Goal: Use online tool/utility: Use online tool/utility

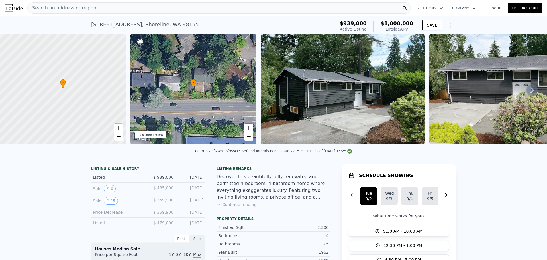
click at [98, 9] on div "Search an address or region" at bounding box center [219, 7] width 384 height 11
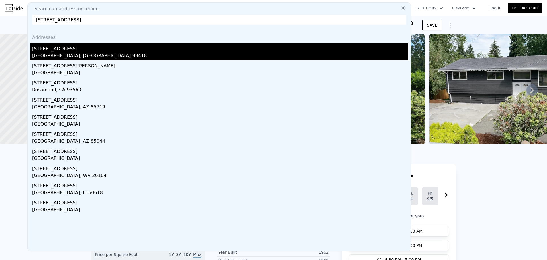
type input "[STREET_ADDRESS]"
click at [84, 50] on div "[STREET_ADDRESS]" at bounding box center [220, 47] width 376 height 9
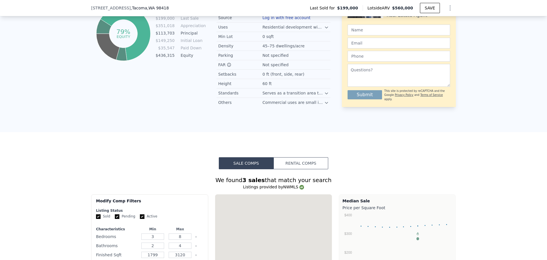
scroll to position [473, 0]
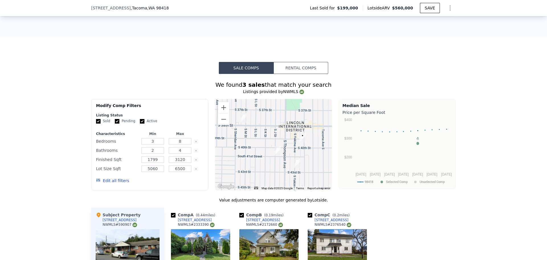
click at [304, 72] on button "Rental Comps" at bounding box center [301, 68] width 55 height 12
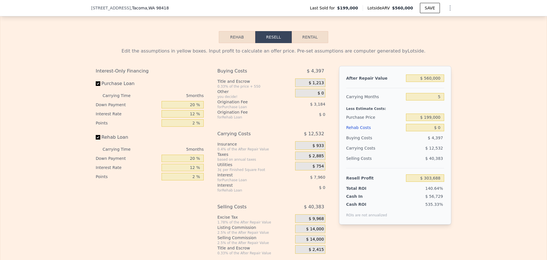
scroll to position [853, 0]
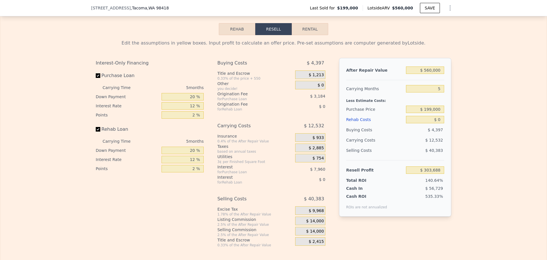
click at [318, 34] on button "Rental" at bounding box center [310, 29] width 36 height 12
select select "30"
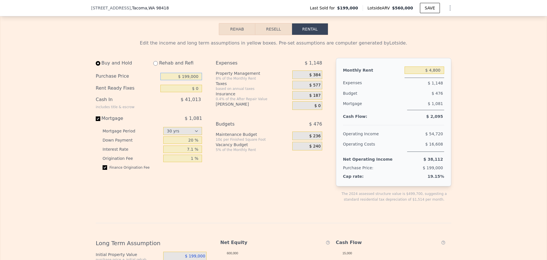
click at [190, 80] on input "$ 199,000" at bounding box center [181, 76] width 42 height 7
type input "$ 629,000"
click at [225, 186] on div "Expenses $ 1,148 Property Management 8% of the Monthly Rent $ 384 Taxes based o…" at bounding box center [271, 134] width 111 height 153
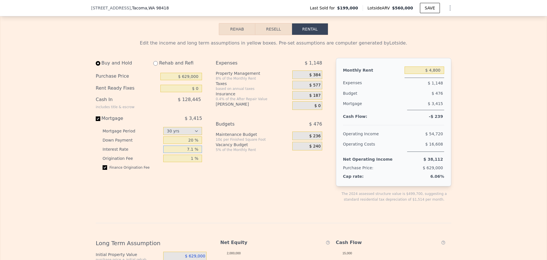
click at [188, 153] on input "7.1 %" at bounding box center [182, 148] width 39 height 7
type input "6.6 %"
click at [267, 174] on div "Expenses $ 1,148 Property Management 8% of the Monthly Rent $ 384 Taxes based o…" at bounding box center [271, 134] width 111 height 153
click at [184, 144] on input "20 %" at bounding box center [182, 139] width 39 height 7
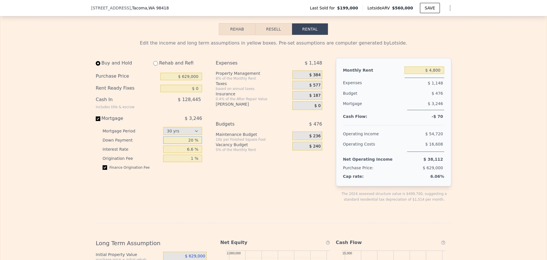
click at [184, 144] on input "20 %" at bounding box center [182, 139] width 39 height 7
type input "1 %"
type input "20 %"
click at [185, 153] on input "6.6 %" at bounding box center [182, 148] width 39 height 7
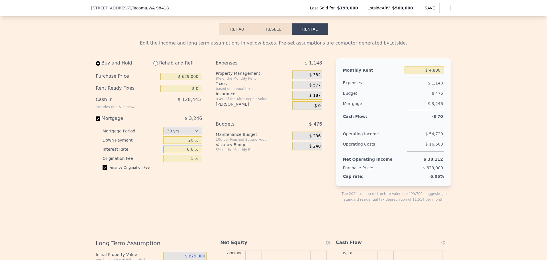
click at [185, 153] on input "6.6 %" at bounding box center [182, 148] width 39 height 7
type input "3 %"
click at [190, 153] on input "3 %" at bounding box center [182, 148] width 39 height 7
click at [234, 171] on div "Expenses $ 1,148 Property Management 8% of the Monthly Rent $ 384 Taxes based o…" at bounding box center [271, 134] width 111 height 153
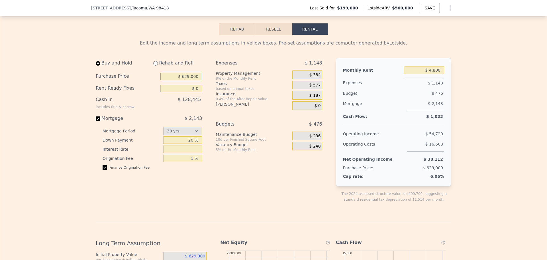
click at [195, 80] on input "$ 629,000" at bounding box center [181, 76] width 42 height 7
type input "$ 500,000"
click at [235, 183] on div "Expenses $ 1,148 Property Management 8% of the Monthly Rent $ 384 Taxes based o…" at bounding box center [271, 134] width 111 height 153
click at [187, 153] on input "text" at bounding box center [182, 148] width 39 height 7
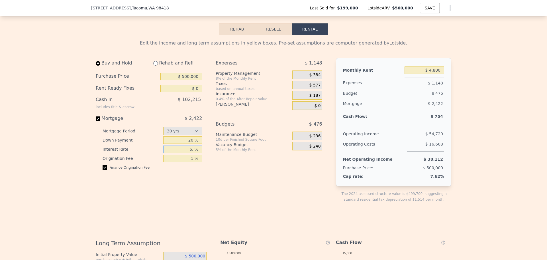
type input "6.6 %"
click at [310, 193] on div "Expenses $ 1,148 Property Management 8% of the Monthly Rent $ 384 Taxes based o…" at bounding box center [271, 134] width 111 height 153
drag, startPoint x: 260, startPoint y: 175, endPoint x: 260, endPoint y: 179, distance: 3.4
click at [260, 176] on div "Expenses $ 1,148 Property Management 8% of the Monthly Rent $ 384 Taxes based o…" at bounding box center [271, 134] width 111 height 153
drag, startPoint x: 260, startPoint y: 179, endPoint x: 247, endPoint y: 201, distance: 26.0
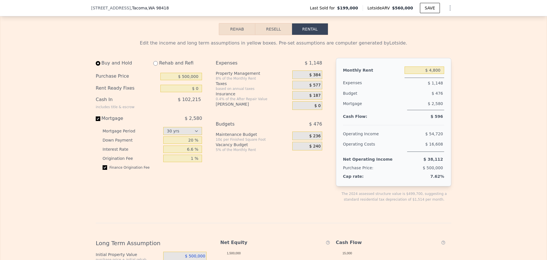
click at [247, 201] on div "Expenses $ 1,148 Property Management 8% of the Monthly Rent $ 384 Taxes based o…" at bounding box center [271, 134] width 111 height 153
click at [250, 209] on div "Expenses $ 1,148 Property Management 8% of the Monthly Rent $ 384 Taxes based o…" at bounding box center [271, 134] width 111 height 153
drag, startPoint x: 250, startPoint y: 209, endPoint x: 213, endPoint y: 205, distance: 36.7
click at [216, 205] on div "Expenses $ 1,148 Property Management 8% of the Monthly Rent $ 384 Taxes based o…" at bounding box center [271, 134] width 111 height 153
click at [178, 80] on input "$ 500,000" at bounding box center [181, 76] width 42 height 7
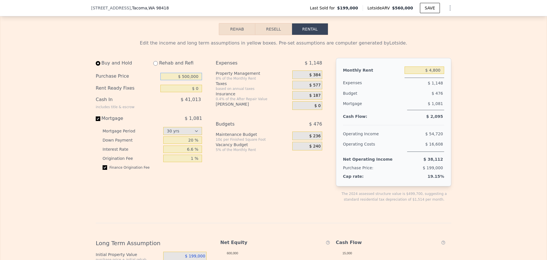
click at [178, 80] on input "$ 500,000" at bounding box center [181, 76] width 42 height 7
click at [205, 91] on div "Buy and Hold Rehab and Refi Purchase Price $ 500,000 Rent Ready Fixes $ 0 Cash …" at bounding box center [211, 134] width 231 height 153
click at [187, 82] on div "Purchase Price $ 500,000" at bounding box center [149, 76] width 106 height 12
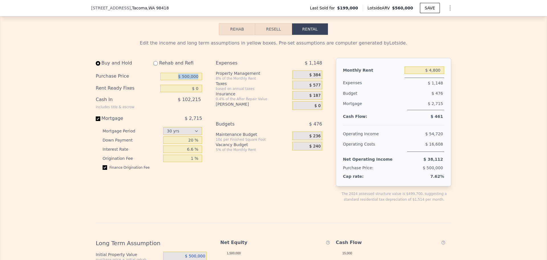
click at [190, 80] on input "$ 500,000" at bounding box center [181, 76] width 42 height 7
click at [230, 147] on div "Vacancy Budget" at bounding box center [253, 145] width 74 height 6
click at [196, 80] on input "$ 600,000" at bounding box center [181, 76] width 42 height 7
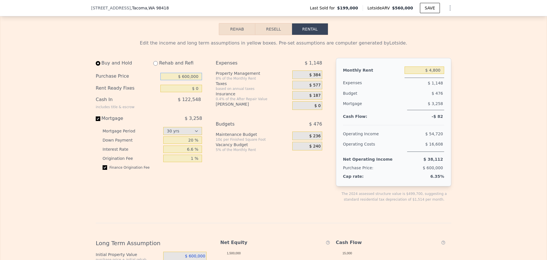
click at [196, 80] on input "$ 600,000" at bounding box center [181, 76] width 42 height 7
click at [247, 194] on div "Expenses $ 1,148 Property Management 8% of the Monthly Rent $ 384 Taxes based o…" at bounding box center [271, 134] width 111 height 153
click at [189, 80] on input "$ 400,000" at bounding box center [181, 76] width 42 height 7
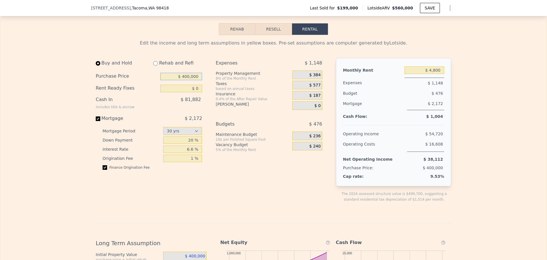
click at [189, 80] on input "$ 400,000" at bounding box center [181, 76] width 42 height 7
click at [251, 182] on div "Expenses $ 1,148 Property Management 8% of the Monthly Rent $ 384 Taxes based o…" at bounding box center [271, 134] width 111 height 153
click at [194, 80] on input "$ 500,000" at bounding box center [181, 76] width 42 height 7
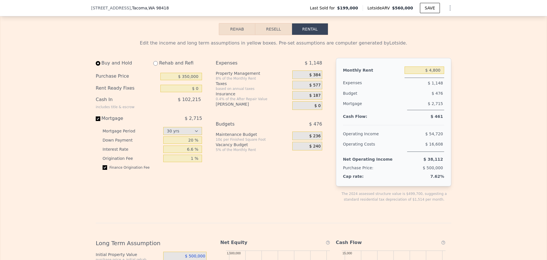
click at [259, 196] on div "Expenses $ 1,148 Property Management 8% of the Monthly Rent $ 384 Taxes based o…" at bounding box center [271, 134] width 111 height 153
click at [187, 80] on input "$ 350,000" at bounding box center [181, 76] width 42 height 7
type input "$ 100,000"
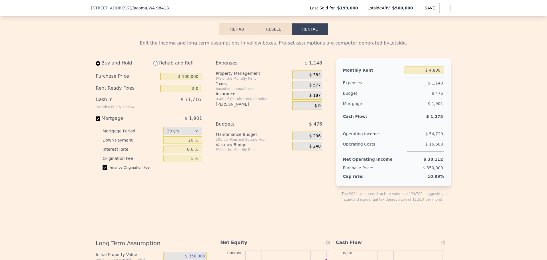
click at [248, 193] on div "Expenses $ 1,148 Property Management 8% of the Monthly Rent $ 384 Taxes based o…" at bounding box center [271, 134] width 111 height 153
click at [190, 92] on input "$ 0" at bounding box center [181, 88] width 42 height 7
click at [246, 176] on div "Expenses $ 1,148 Property Management 8% of the Monthly Rent $ 384 Taxes based o…" at bounding box center [271, 134] width 111 height 153
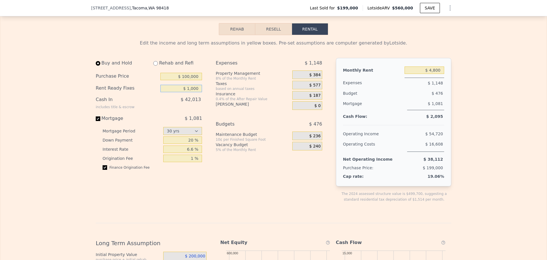
click at [195, 92] on input "$ 1,000" at bounding box center [181, 88] width 42 height 7
click at [237, 167] on div "Expenses $ 1,148 Property Management 8% of the Monthly Rent $ 384 Taxes based o…" at bounding box center [271, 134] width 111 height 153
click at [196, 92] on input "$ 100,000" at bounding box center [181, 88] width 42 height 7
click at [223, 182] on div "Expenses $ 1,148 Property Management 8% of the Monthly Rent $ 384 Taxes based o…" at bounding box center [271, 134] width 111 height 153
click at [194, 92] on input "$ 10,000" at bounding box center [181, 88] width 42 height 7
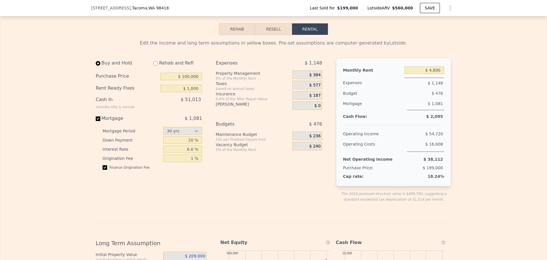
click at [248, 166] on div "Expenses $ 1,148 Property Management 8% of the Monthly Rent $ 384 Taxes based o…" at bounding box center [271, 134] width 111 height 153
click at [192, 92] on input "$ 1,000" at bounding box center [181, 88] width 42 height 7
click at [308, 190] on div "Expenses $ 1,148 Property Management 8% of the Monthly Rent $ 384 Taxes based o…" at bounding box center [271, 134] width 111 height 153
click at [192, 92] on input "$ 10,000" at bounding box center [181, 88] width 42 height 7
click at [250, 174] on div "Expenses $ 1,148 Property Management 8% of the Monthly Rent $ 384 Taxes based o…" at bounding box center [271, 134] width 111 height 153
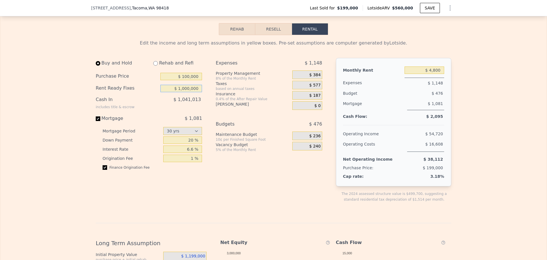
click at [196, 92] on input "$ 1,000,000" at bounding box center [181, 88] width 42 height 7
type input "$ 1"
click at [239, 178] on div "Expenses $ 1,148 Property Management 8% of the Monthly Rent $ 384 Taxes based o…" at bounding box center [271, 134] width 111 height 153
click at [195, 94] on div "Rent Ready Fixes" at bounding box center [149, 88] width 106 height 12
click at [196, 92] on input "text" at bounding box center [181, 88] width 42 height 7
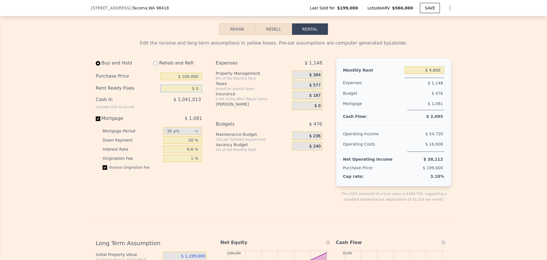
type input "$ 0"
click at [243, 193] on div "Expenses $ 1,148 Property Management 8% of the Monthly Rent $ 384 Taxes based o…" at bounding box center [271, 134] width 111 height 153
click at [193, 144] on div "Mortgage Period 15 yrs 30 yrs Down Payment 20 % Interest Rate 6.6 % Origination…" at bounding box center [149, 150] width 106 height 48
click at [192, 144] on input "20 %" at bounding box center [182, 139] width 39 height 7
type input "20 %"
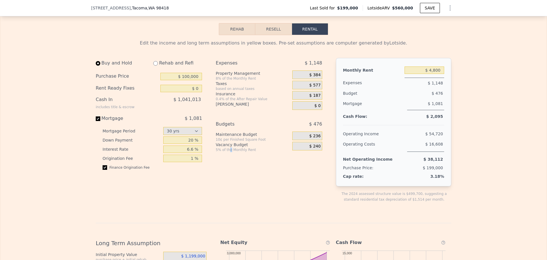
click at [228, 188] on div "Expenses $ 1,148 Property Management 8% of the Monthly Rent $ 384 Taxes based o…" at bounding box center [271, 134] width 111 height 153
drag, startPoint x: 257, startPoint y: 31, endPoint x: 144, endPoint y: 46, distance: 114.5
type input "$ 1,000,000"
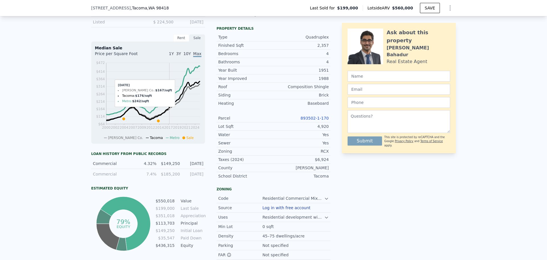
scroll to position [0, 0]
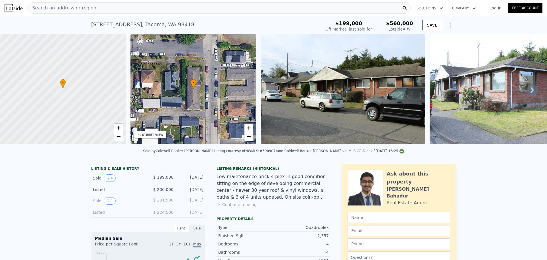
click at [108, 6] on div "Search an address or region" at bounding box center [219, 7] width 384 height 11
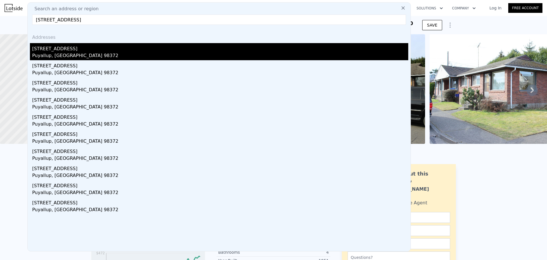
type input "[STREET_ADDRESS]"
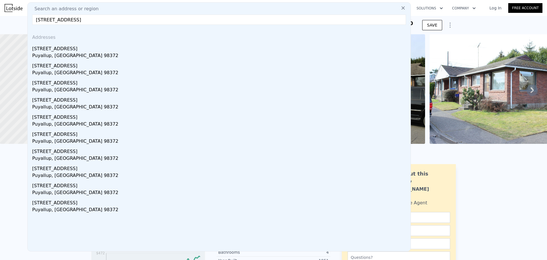
drag, startPoint x: 82, startPoint y: 51, endPoint x: 212, endPoint y: 56, distance: 130.4
click at [82, 51] on div "[STREET_ADDRESS]" at bounding box center [220, 47] width 376 height 9
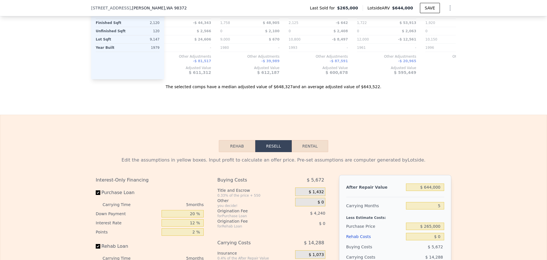
scroll to position [853, 0]
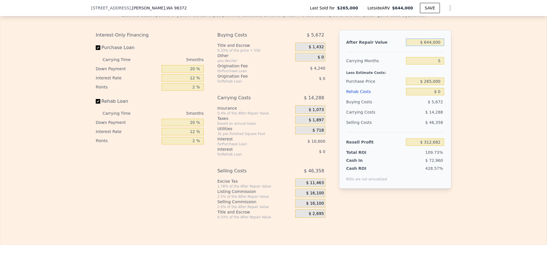
click at [436, 46] on input "$ 644,000" at bounding box center [425, 41] width 38 height 7
type input "$ 599"
type input "-$ 283,882"
type input "$ 59"
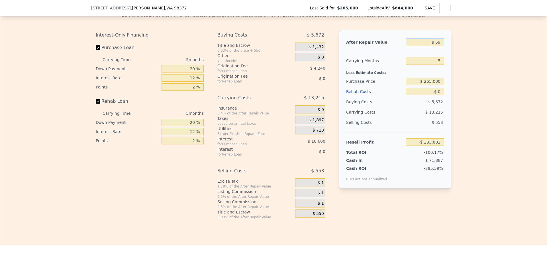
type input "-$ 284,381"
type input "$ 595"
type input "-$ 283,886"
type input "$ 59,500"
type input "-$ 229,269"
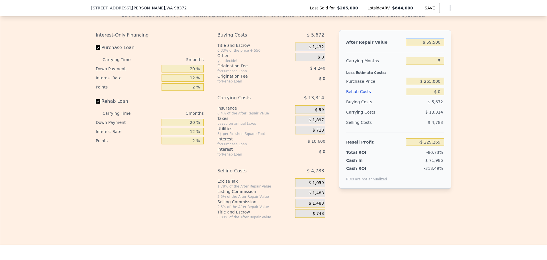
type input "$ 595,000"
type input "$ 267,249"
type input "$ 595,000"
click at [434, 64] on input "5" at bounding box center [425, 60] width 38 height 7
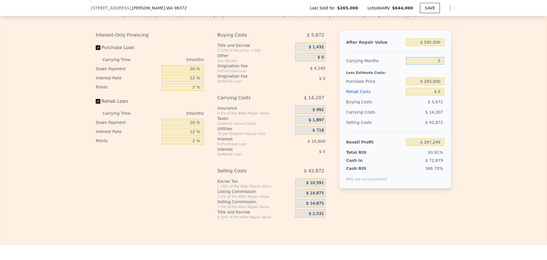
type input "4"
type input "$ 270,091"
type input "4"
click at [434, 85] on input "$ 265,000" at bounding box center [425, 81] width 38 height 7
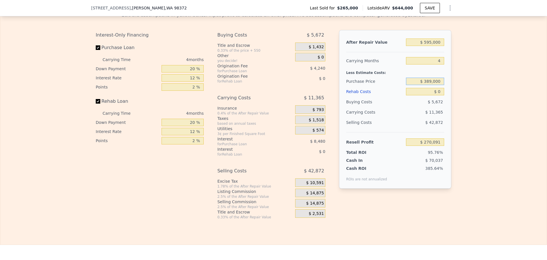
type input "$ 389,000"
click at [395, 117] on div "$ 11,365" at bounding box center [414, 112] width 60 height 10
type input "$ 139,726"
click at [314, 196] on span "$ 14,875" at bounding box center [315, 192] width 18 height 5
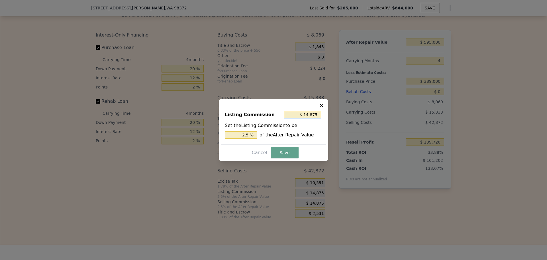
click at [310, 112] on input "$ 14,875" at bounding box center [302, 114] width 37 height 7
type input "$ 1"
type input "0.000 %"
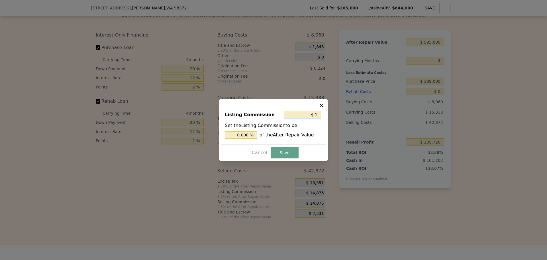
type input "$ 19"
type input "0.003 %"
type input "$ 1"
type input "0.000 %"
type input "$ 10"
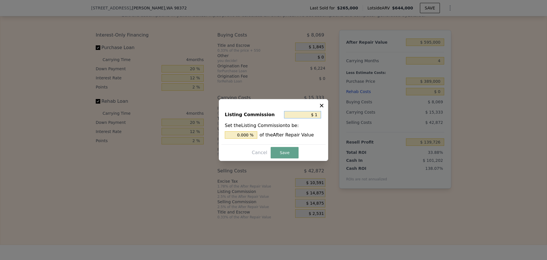
type input "0.002 %"
type input "$ 100"
type input "0.017 %"
type input "$ 1,000"
type input "0.168 %"
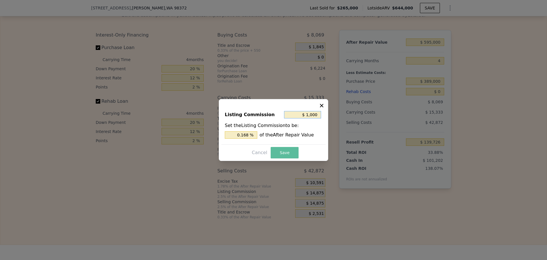
type input "$ 10,000"
type input "1.681 %"
type input "$ 1,000"
type input "0.168 %"
type input "$ 1,000"
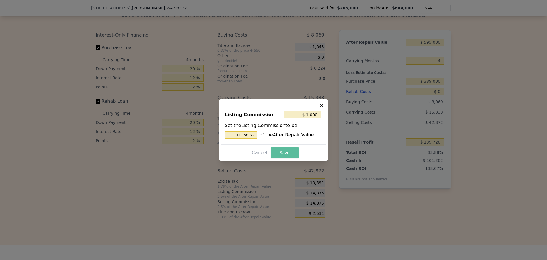
click at [278, 152] on button "Save" at bounding box center [285, 152] width 28 height 11
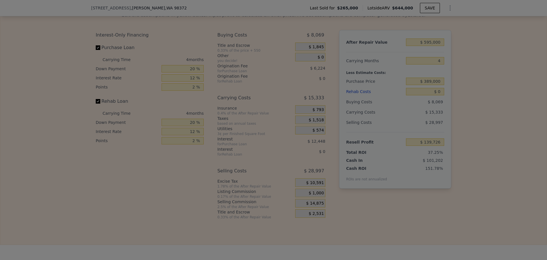
type input "$ 153,601"
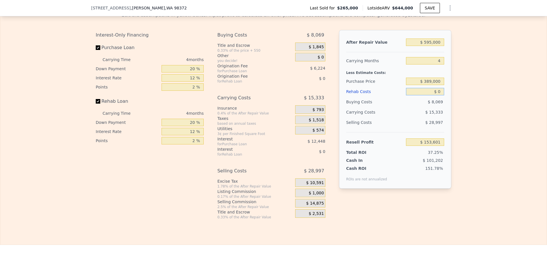
click at [434, 95] on input "$ 0" at bounding box center [425, 91] width 38 height 7
type input "$ 4"
type input "$ 153,597"
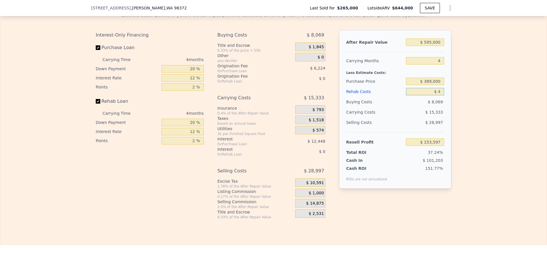
type input "$ 4"
click at [185, 91] on input "2 %" at bounding box center [183, 86] width 42 height 7
type input "1 %"
type input "$ 156,709"
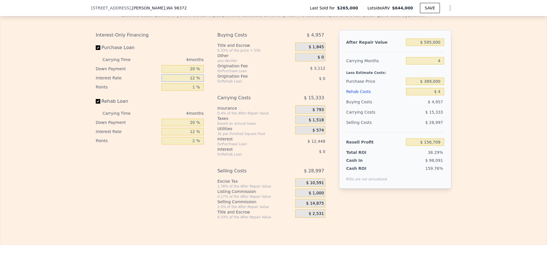
click at [195, 82] on input "12 %" at bounding box center [183, 77] width 42 height 7
click at [188, 82] on input "12 %" at bounding box center [183, 77] width 42 height 7
type input "1 %"
type input "$ 168,121"
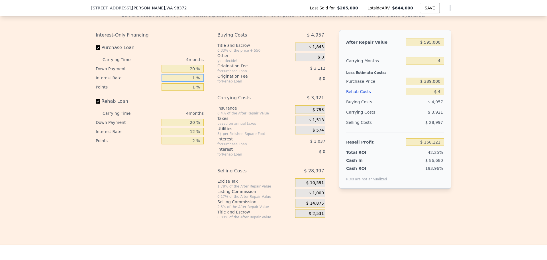
type input "10 %"
type input "$ 158,785"
type input "10 %"
click at [187, 72] on input "20 %" at bounding box center [183, 68] width 42 height 7
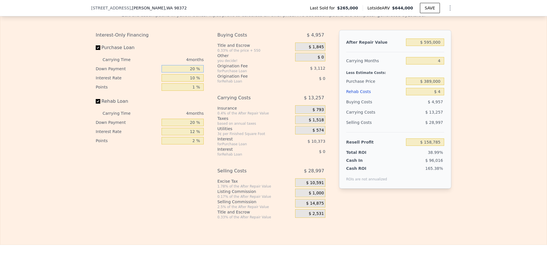
type input "1 %"
type input "$ 155,582"
type input "10 %"
type input "$ 157,096"
type input "10 %"
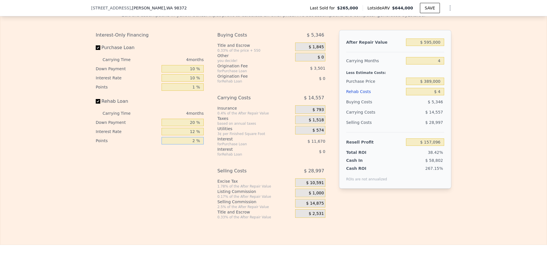
click at [189, 144] on input "2 %" at bounding box center [183, 140] width 42 height 7
type input "1 %"
click at [191, 135] on input "12 %" at bounding box center [183, 131] width 42 height 7
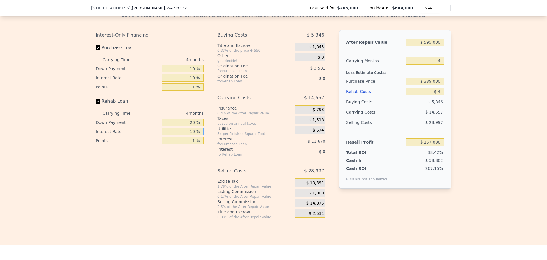
type input "10 %"
click at [189, 126] on input "20 %" at bounding box center [183, 122] width 42 height 7
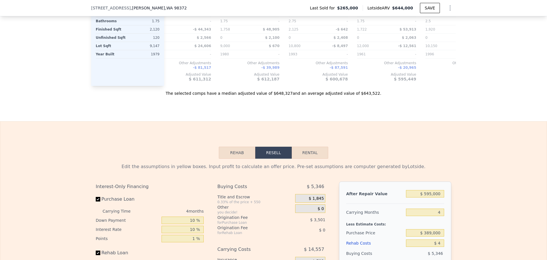
scroll to position [663, 0]
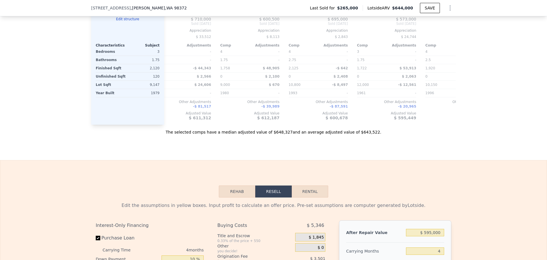
type input "10 %"
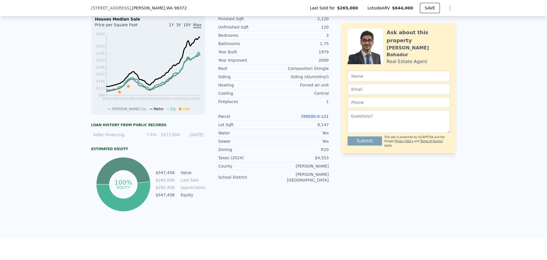
scroll to position [188, 0]
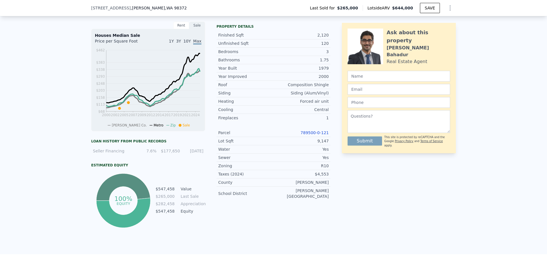
click at [317, 135] on link "789500-0-121" at bounding box center [315, 132] width 28 height 5
type input "$ 644,000"
type input "5"
type input "$ 0"
type input "$ 312,682"
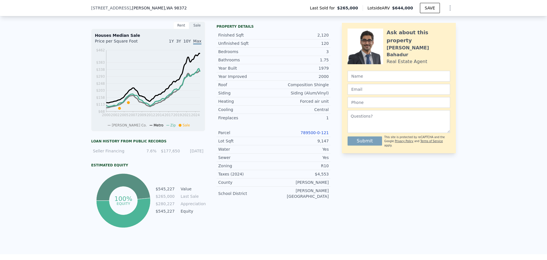
scroll to position [0, 0]
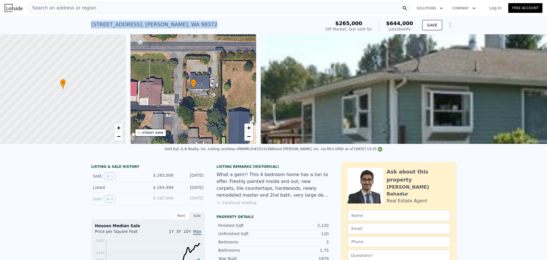
drag, startPoint x: 96, startPoint y: 23, endPoint x: 188, endPoint y: 22, distance: 91.2
click at [188, 22] on div "[STREET_ADDRESS][PERSON_NAME] Sold [DATE] for $265k (~ARV $644k ) $265,000 Off …" at bounding box center [273, 25] width 547 height 18
copy div "[STREET_ADDRESS][PERSON_NAME]"
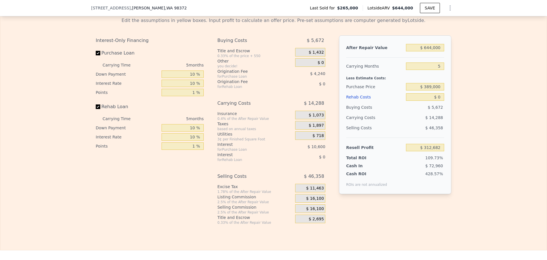
scroll to position [853, 0]
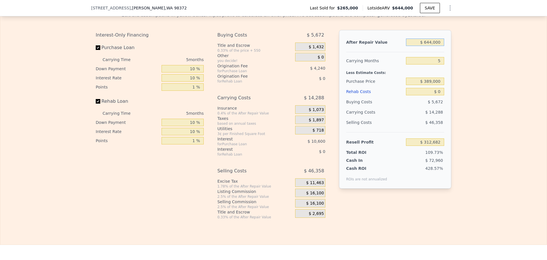
click at [436, 46] on input "$ 644,000" at bounding box center [425, 41] width 38 height 7
type input "$ 5"
type input "-$ 284,432"
type input "$ 59"
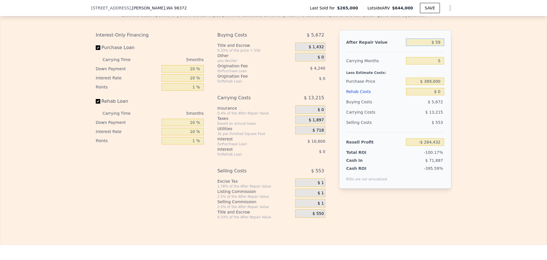
type input "-$ 284,381"
type input "$ 595"
type input "-$ 283,886"
type input "$ 595,000"
type input "$ 267,249"
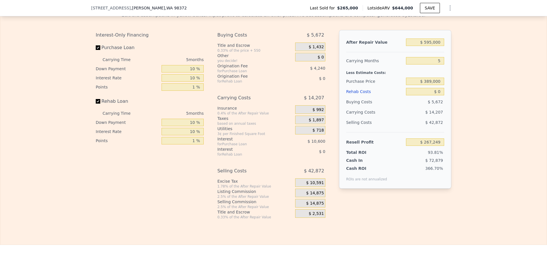
click at [488, 127] on div "Edit the assumptions in yellow boxes. Input profit to calculate an offer price.…" at bounding box center [273, 113] width 547 height 212
click at [437, 64] on input "5" at bounding box center [425, 60] width 38 height 7
type input "4"
type input "$ 270,091"
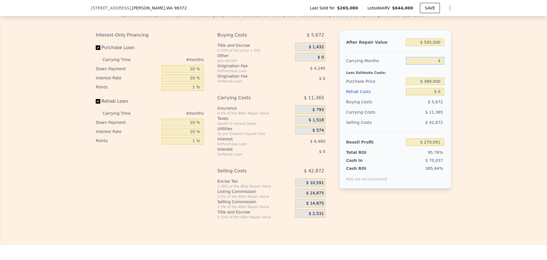
type input "4"
click at [435, 85] on input "$ 389,000" at bounding box center [425, 81] width 38 height 7
click at [431, 95] on input "$ 0" at bounding box center [425, 91] width 38 height 7
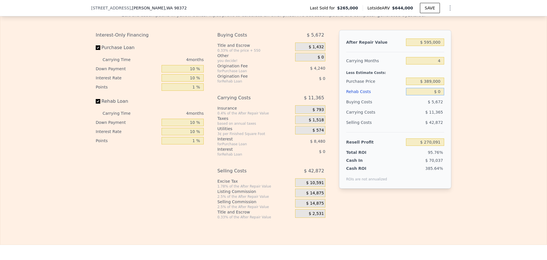
type input "$ 139,726"
click at [431, 95] on input "$ 0" at bounding box center [425, 91] width 38 height 7
type input "$ 4"
type input "$ 139,722"
type input "$ 40"
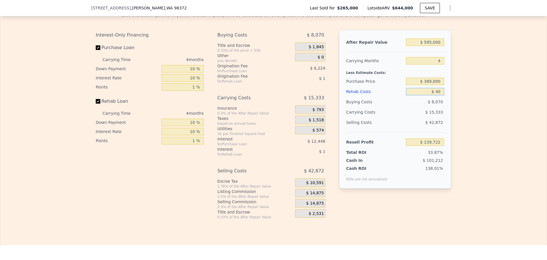
type input "$ 139,685"
type input "$ 40,000"
type input "$ 97,806"
click at [477, 155] on div "Edit the assumptions in yellow boxes. Input profit to calculate an offer price.…" at bounding box center [273, 113] width 547 height 212
click at [307, 196] on span "$ 14,875" at bounding box center [315, 192] width 18 height 5
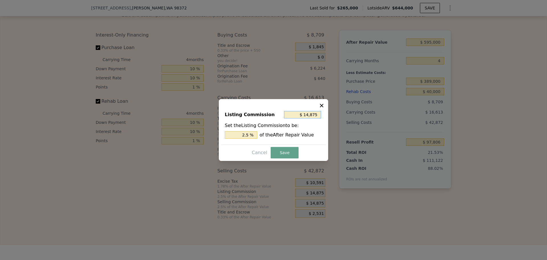
click at [308, 112] on input "$ 14,875" at bounding box center [302, 114] width 37 height 7
type input "$ 1"
type input "0.000 %"
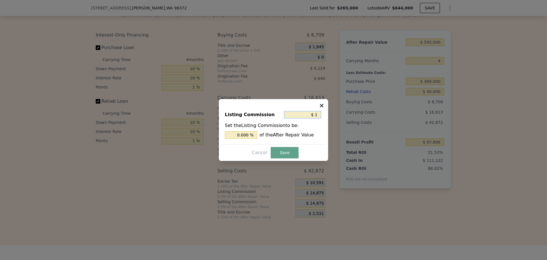
type input "$ 10"
type input "0.002 %"
type input "$ 100"
type input "0.017 %"
type input "$ 1,000"
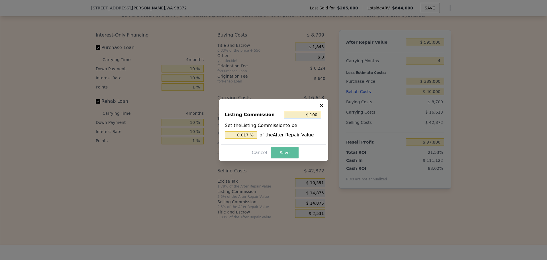
type input "0.168 %"
type input "$ 1,000"
click at [292, 156] on button "Save" at bounding box center [285, 152] width 28 height 11
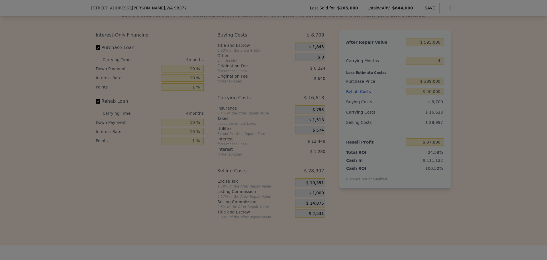
type input "$ 111,681"
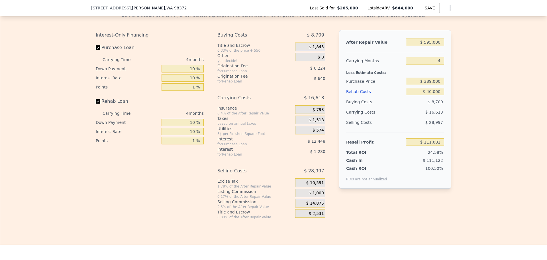
type input "$ 644,000"
type input "5"
type input "$ 0"
type input "$ 312,682"
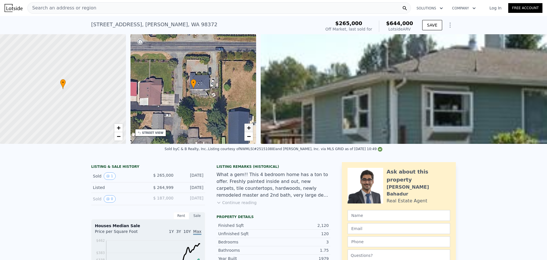
click at [247, 129] on span "+" at bounding box center [249, 127] width 4 height 7
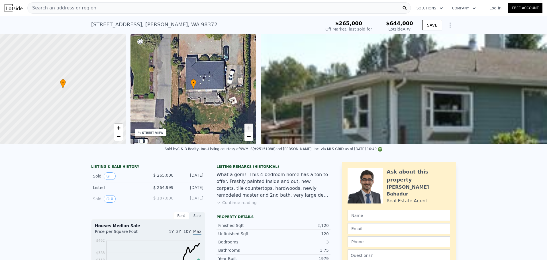
click at [247, 129] on span "+" at bounding box center [249, 127] width 4 height 7
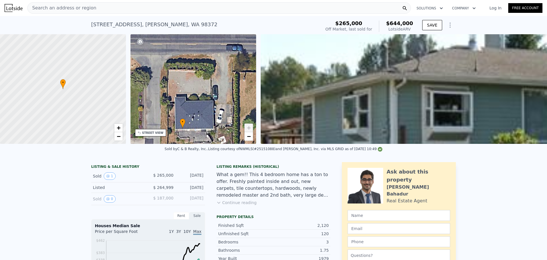
drag, startPoint x: 221, startPoint y: 97, endPoint x: 210, endPoint y: 137, distance: 40.8
click at [210, 137] on div "• + −" at bounding box center [194, 88] width 126 height 109
click at [250, 138] on span "−" at bounding box center [249, 136] width 4 height 7
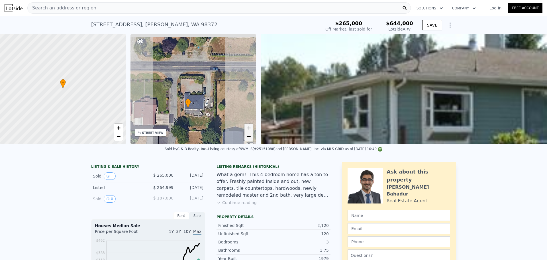
click at [250, 138] on span "−" at bounding box center [249, 136] width 4 height 7
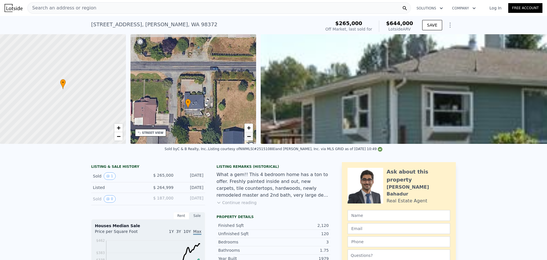
click at [250, 138] on span "−" at bounding box center [249, 136] width 4 height 7
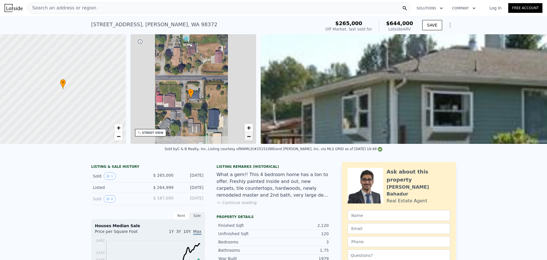
click at [250, 138] on span "−" at bounding box center [249, 136] width 4 height 7
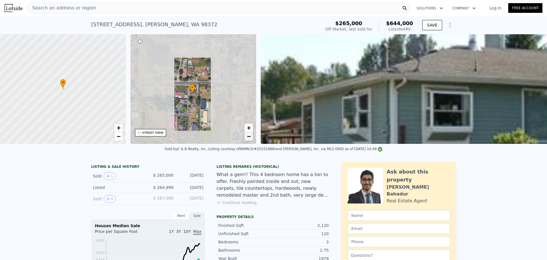
click at [250, 138] on span "−" at bounding box center [249, 136] width 4 height 7
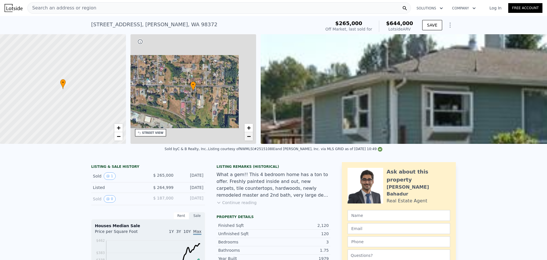
click at [250, 138] on span "−" at bounding box center [249, 136] width 4 height 7
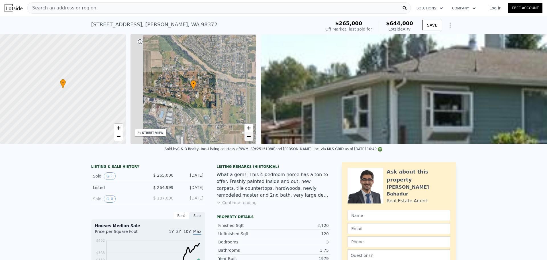
click at [250, 138] on span "−" at bounding box center [249, 136] width 4 height 7
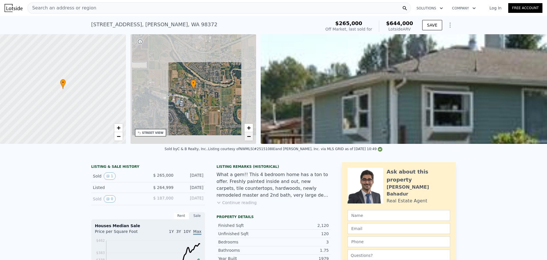
click at [250, 138] on span "−" at bounding box center [249, 136] width 4 height 7
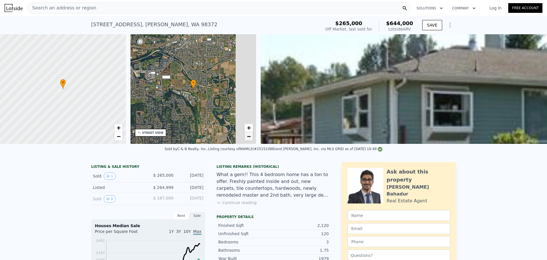
click at [250, 138] on span "−" at bounding box center [249, 136] width 4 height 7
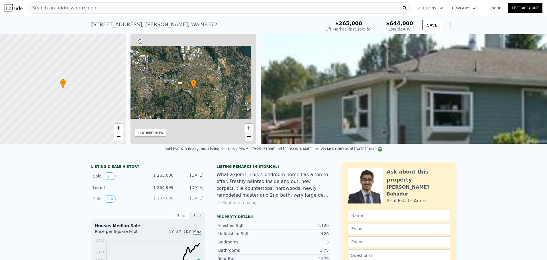
click at [250, 138] on span "−" at bounding box center [249, 136] width 4 height 7
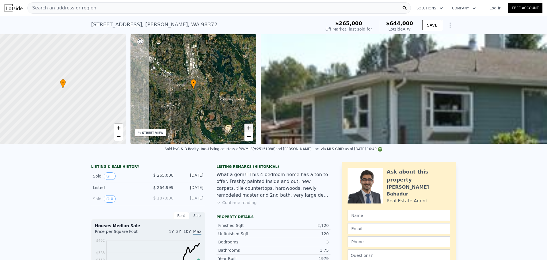
click at [249, 126] on span "+" at bounding box center [249, 127] width 4 height 7
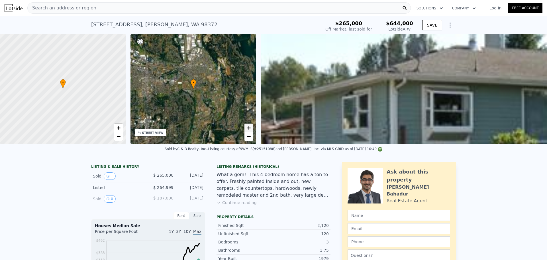
click at [249, 126] on span "+" at bounding box center [249, 127] width 4 height 7
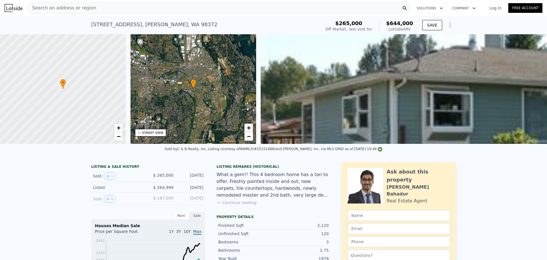
click at [249, 126] on span "+" at bounding box center [249, 127] width 4 height 7
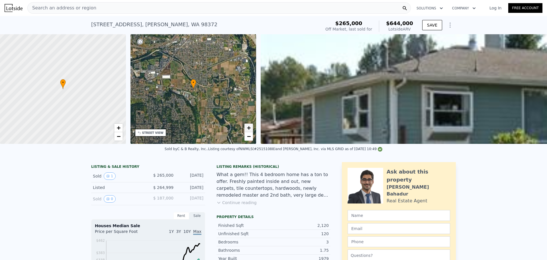
click at [249, 126] on span "+" at bounding box center [249, 127] width 4 height 7
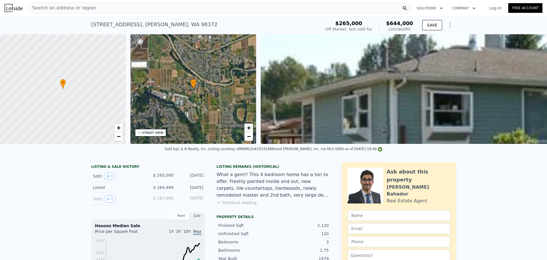
click at [249, 126] on span "+" at bounding box center [249, 127] width 4 height 7
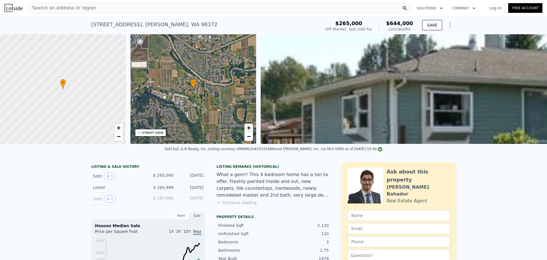
click at [249, 126] on span "+" at bounding box center [249, 127] width 4 height 7
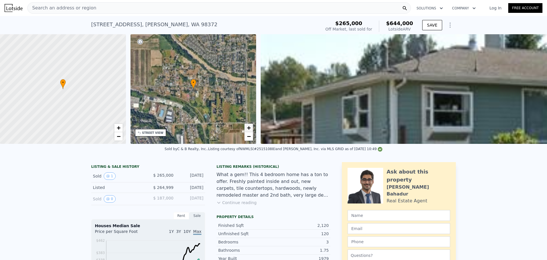
click at [249, 126] on span "+" at bounding box center [249, 127] width 4 height 7
drag, startPoint x: 103, startPoint y: 24, endPoint x: 190, endPoint y: 26, distance: 86.4
click at [190, 26] on div "[STREET_ADDRESS][PERSON_NAME] Sold [DATE] for $265k (~ARV $644k ) $265,000 Off …" at bounding box center [273, 25] width 547 height 18
